Goal: Information Seeking & Learning: Find specific fact

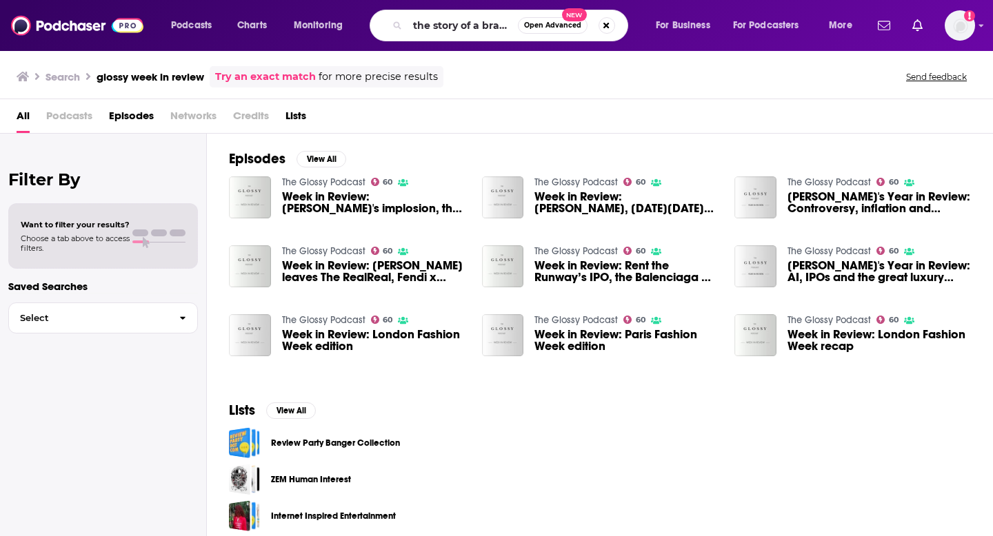
type input "the story of a brand"
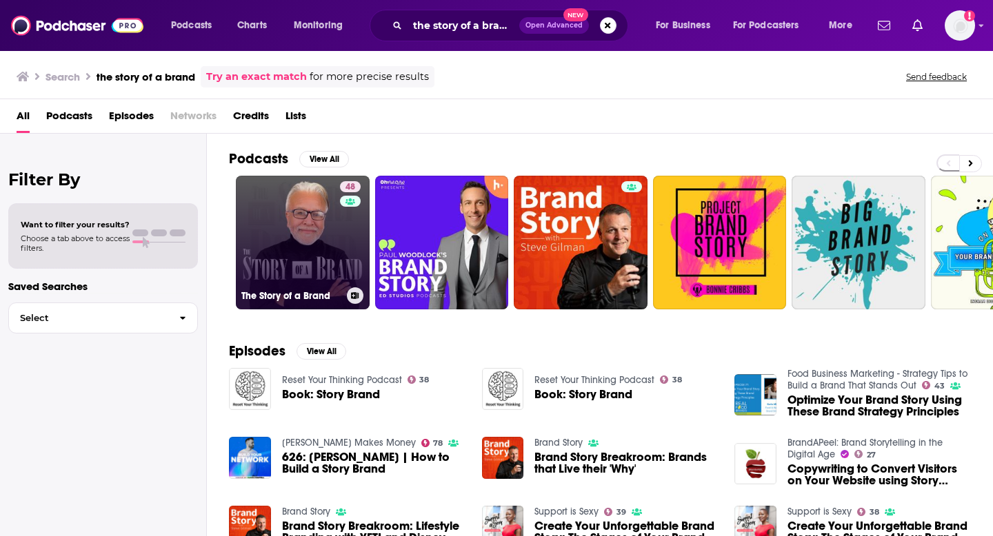
click at [335, 290] on h3 "The Story of a Brand" at bounding box center [291, 296] width 100 height 12
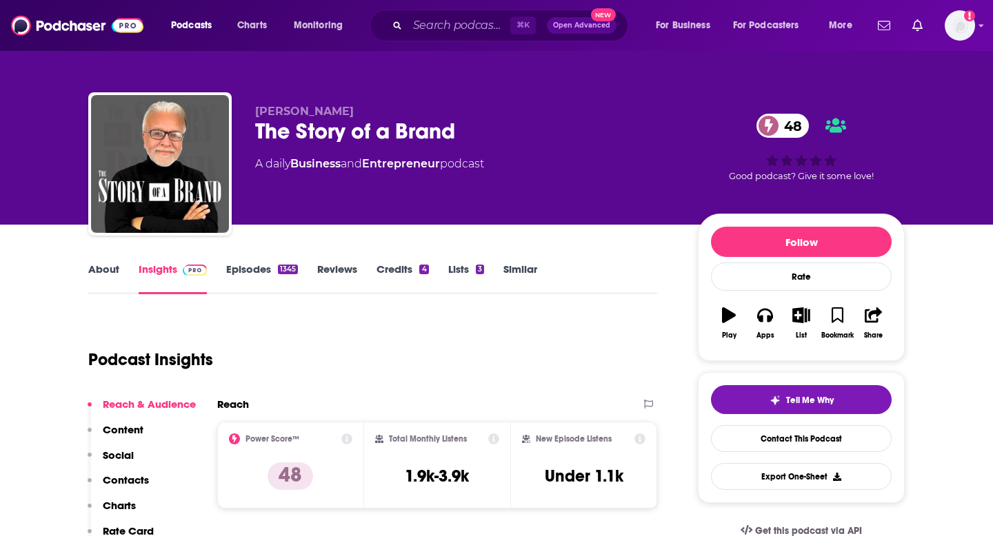
scroll to position [7, 0]
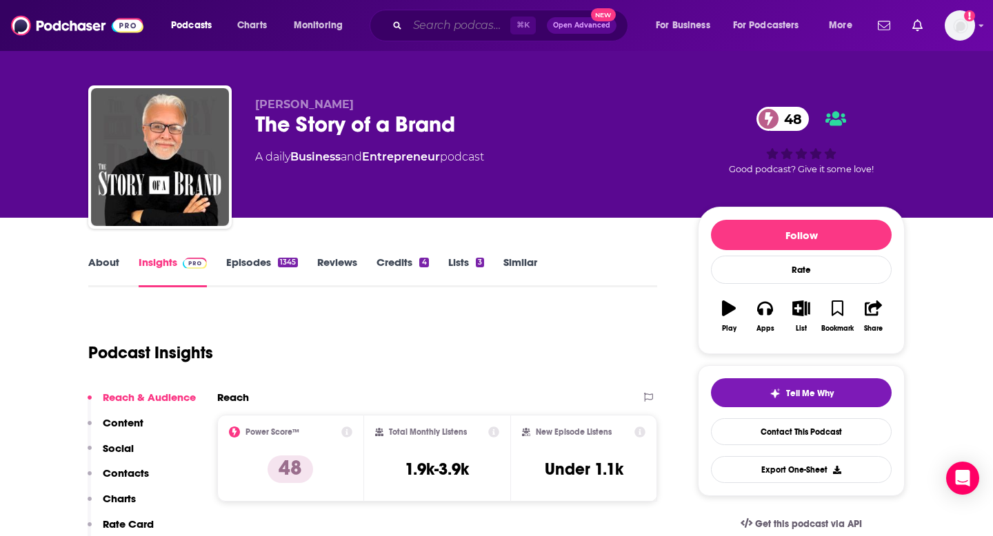
click at [454, 31] on input "Search podcasts, credits, & more..." at bounding box center [458, 25] width 103 height 22
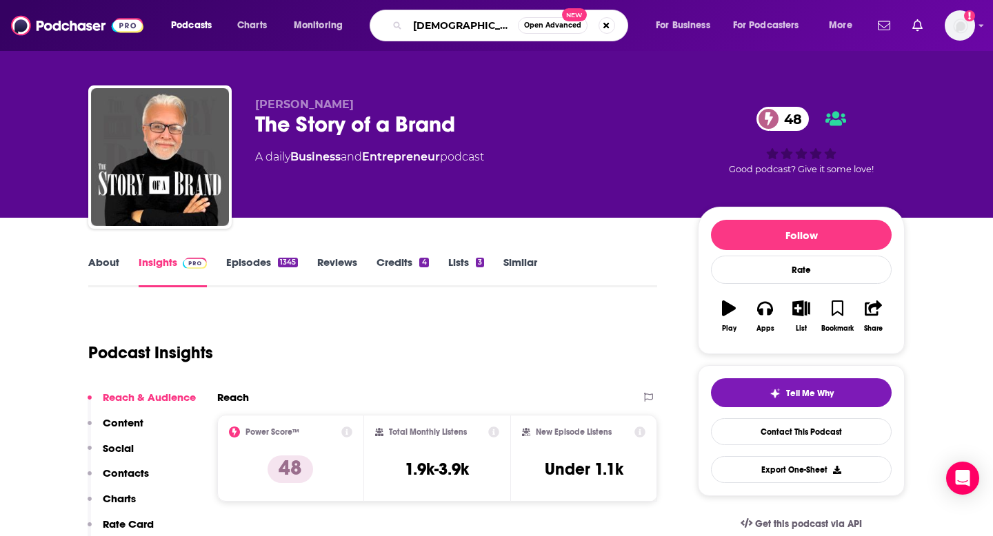
type input "[DEMOGRAPHIC_DATA]"
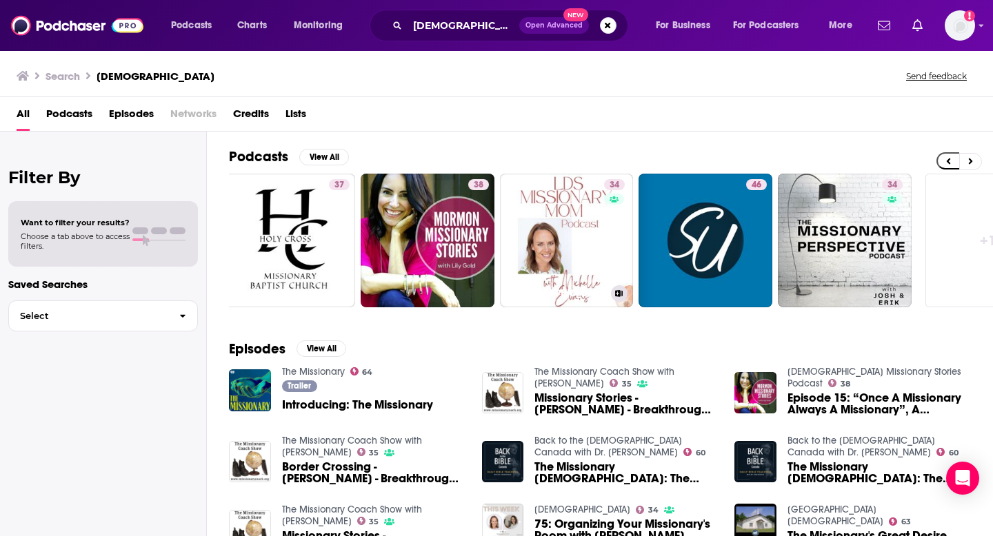
scroll to position [0, 502]
